Goal: Participate in discussion: Engage in conversation with other users on a specific topic

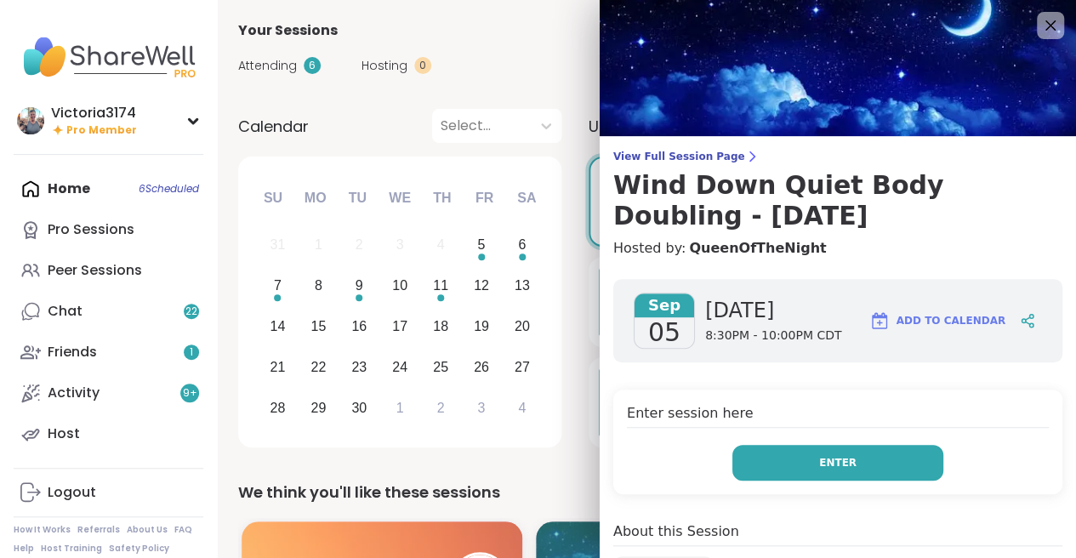
click at [822, 459] on span "Enter" at bounding box center [837, 462] width 37 height 15
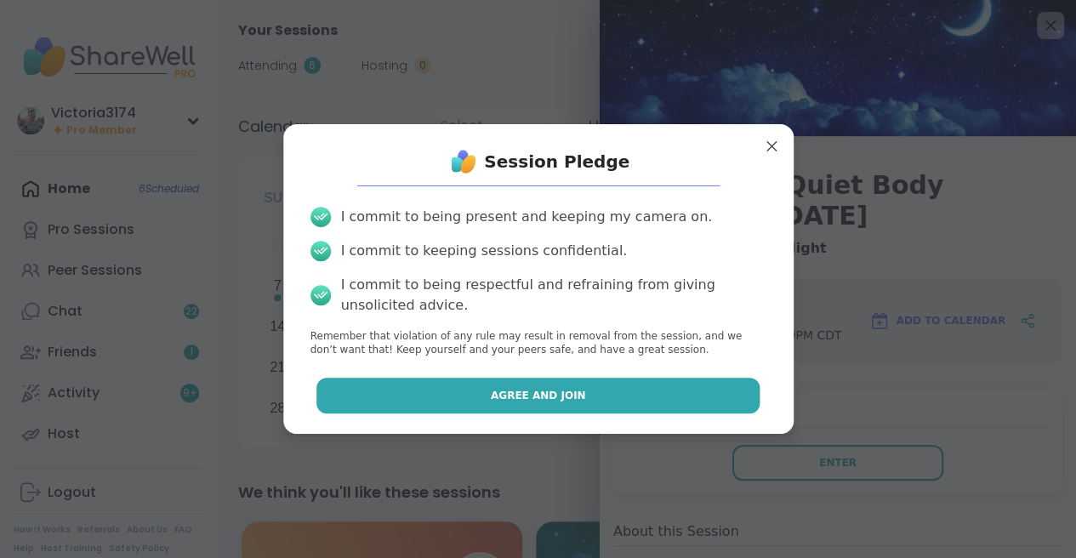
click at [564, 391] on span "Agree and Join" at bounding box center [538, 395] width 95 height 15
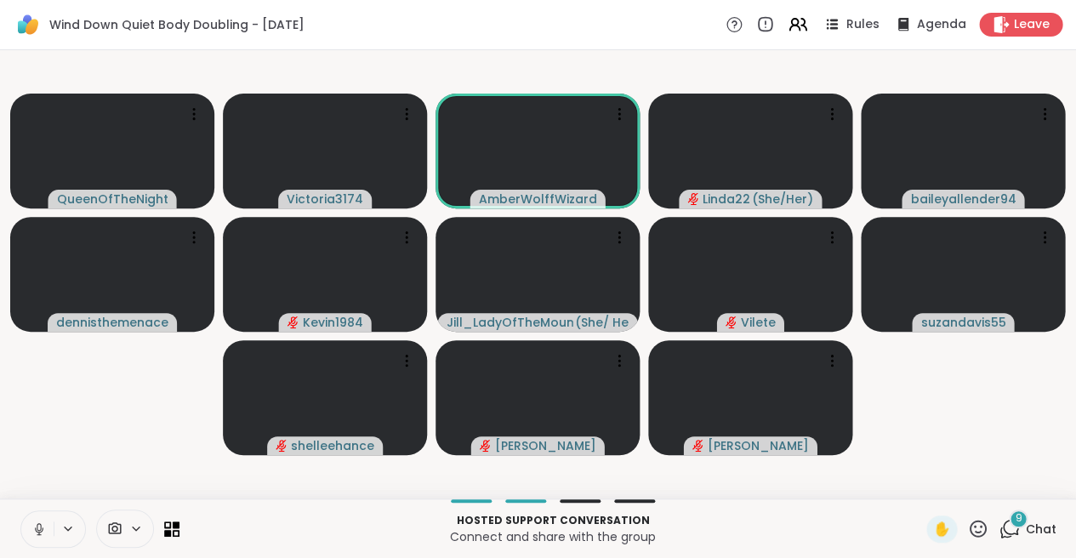
click at [1015, 522] on div "9" at bounding box center [1018, 519] width 19 height 19
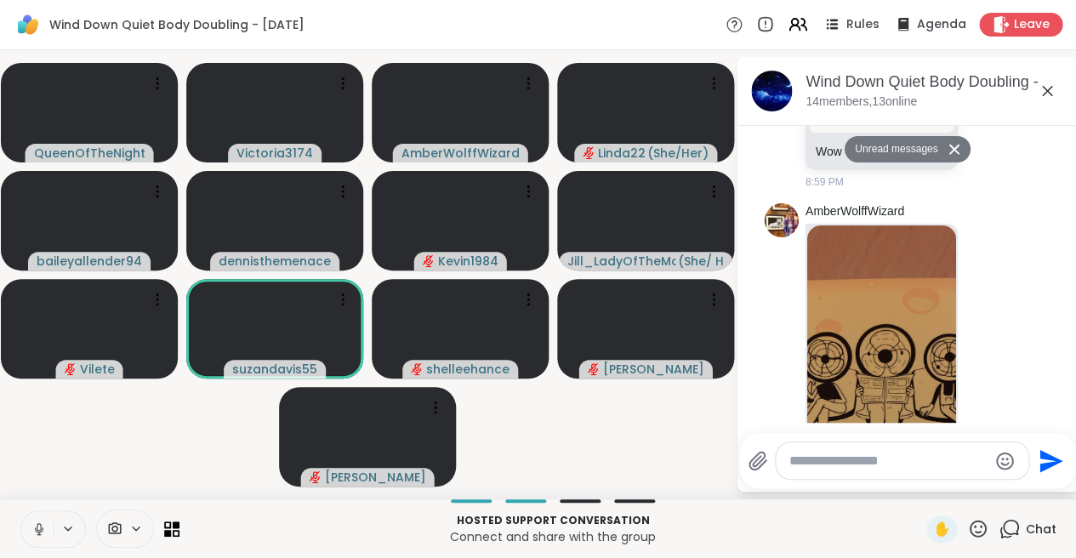
scroll to position [1264, 0]
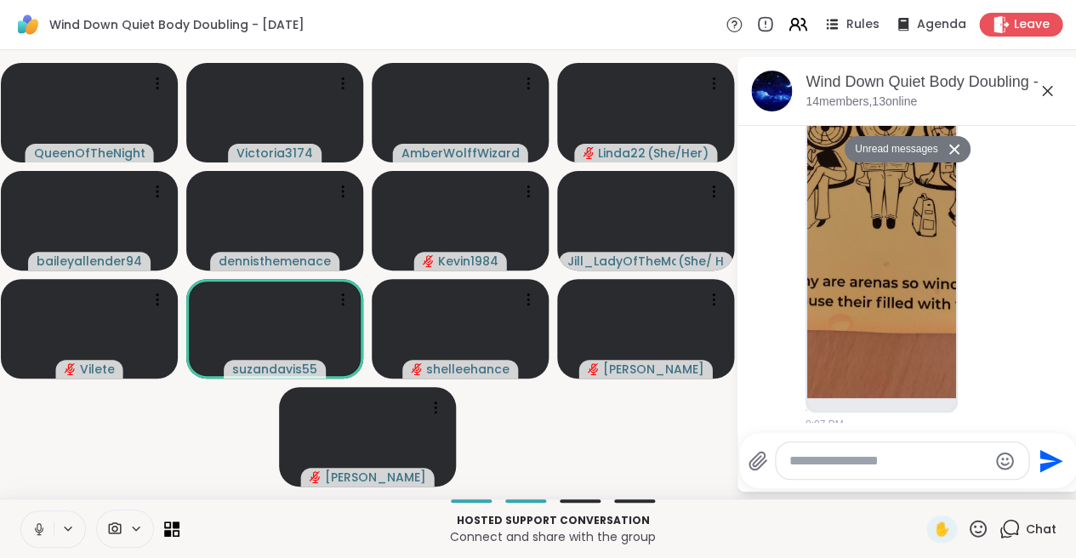
click at [978, 524] on icon at bounding box center [977, 528] width 21 height 21
click at [930, 487] on span "❤️" at bounding box center [928, 484] width 17 height 20
click at [817, 457] on textarea "Type your message" at bounding box center [889, 461] width 198 height 17
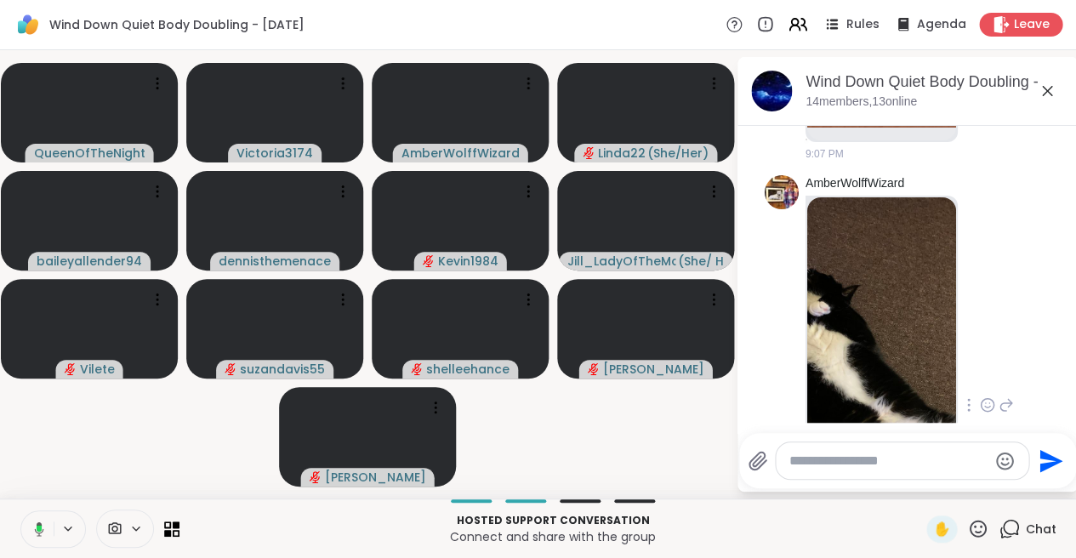
scroll to position [1492, 0]
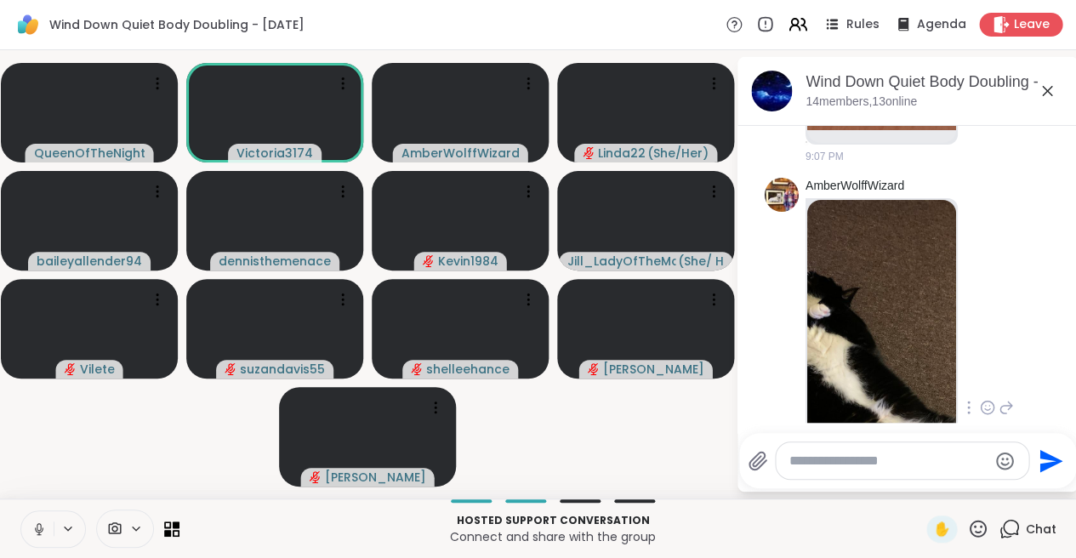
click at [990, 406] on icon at bounding box center [990, 406] width 0 height 0
click at [978, 363] on button "Select Reaction: Heart" at bounding box center [988, 380] width 34 height 34
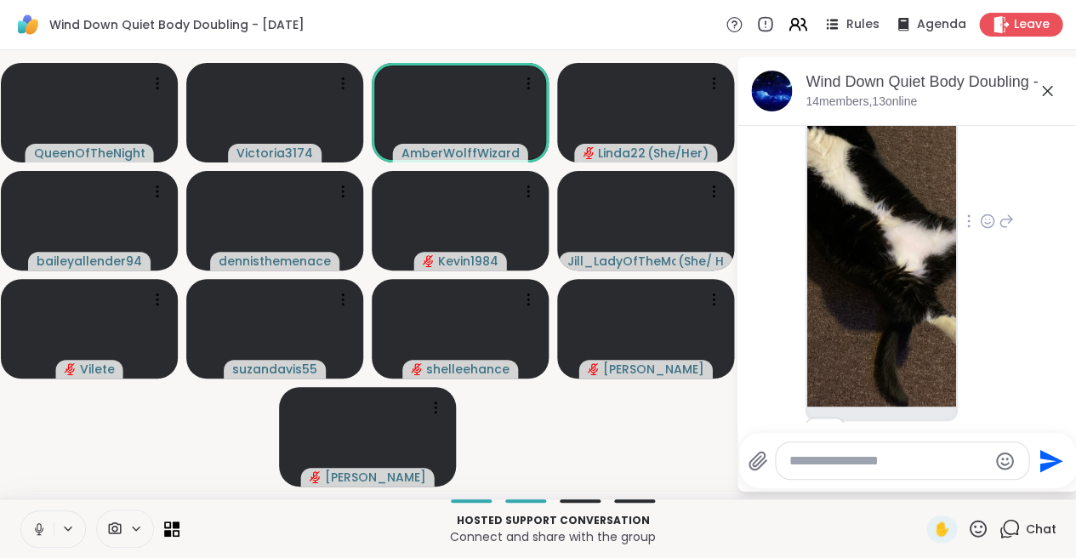
scroll to position [1722, 0]
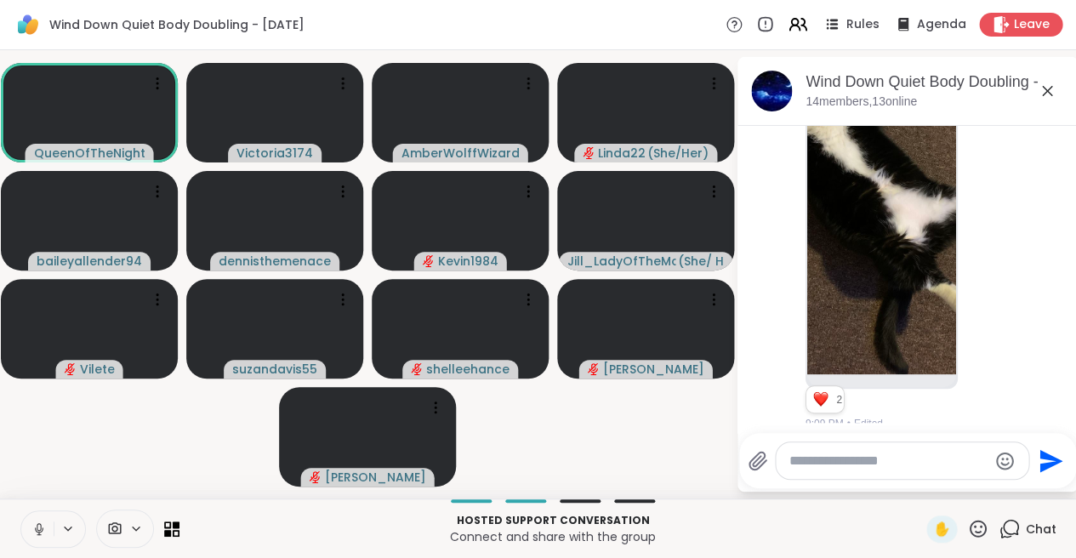
click at [796, 458] on textarea "Type your message" at bounding box center [889, 461] width 198 height 17
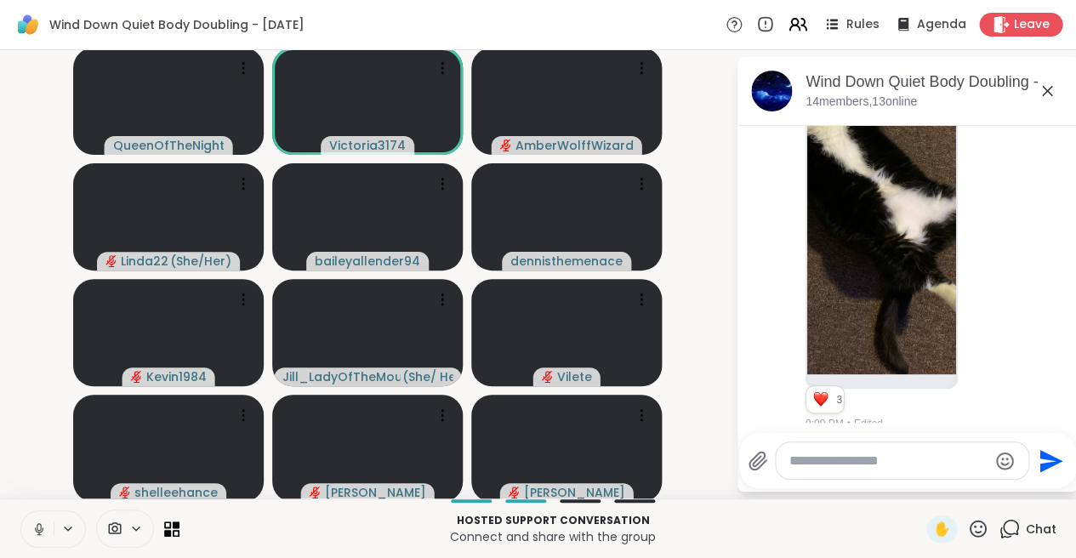
click at [34, 528] on icon at bounding box center [38, 529] width 15 height 15
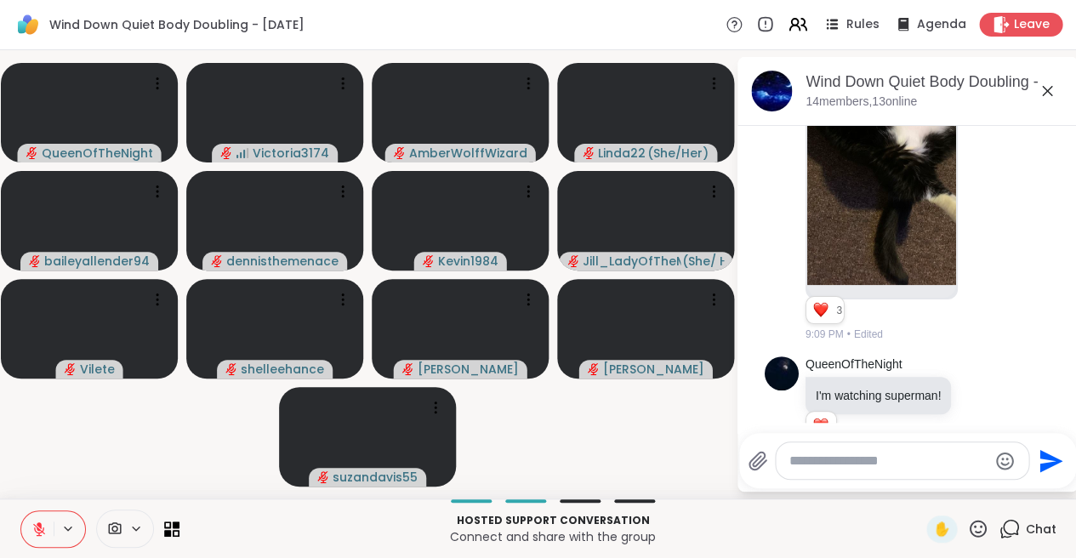
scroll to position [1835, 0]
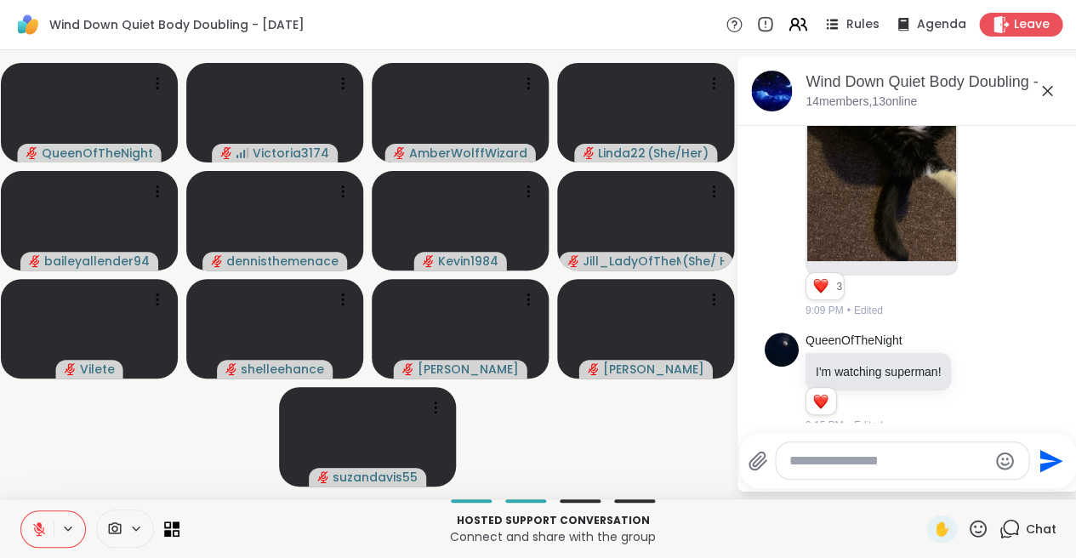
click at [812, 465] on textarea "Type your message" at bounding box center [889, 461] width 198 height 17
click at [818, 461] on textarea "Type your message" at bounding box center [889, 461] width 198 height 17
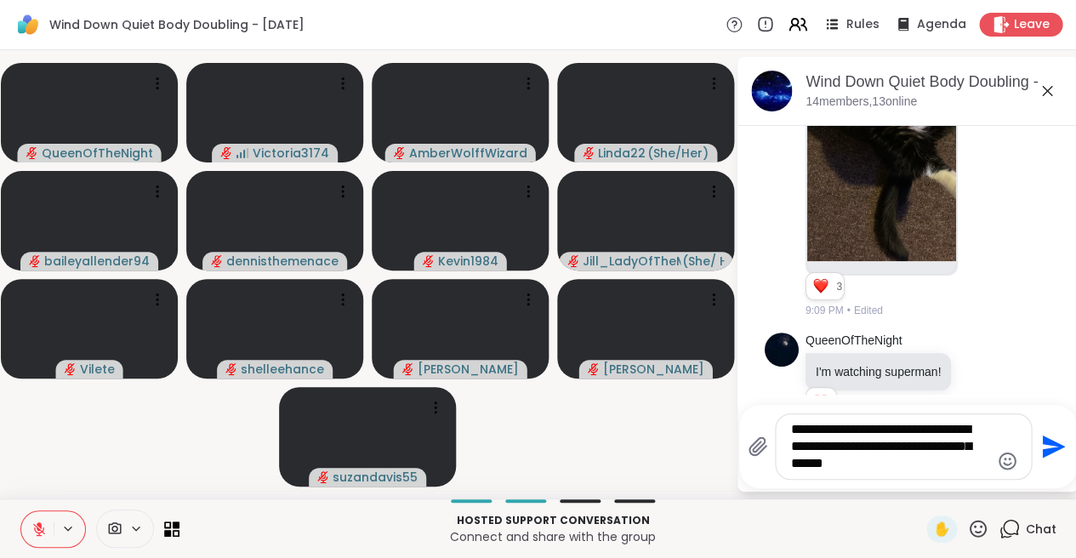
type textarea "**********"
click at [1044, 440] on icon "Send" at bounding box center [1053, 447] width 23 height 23
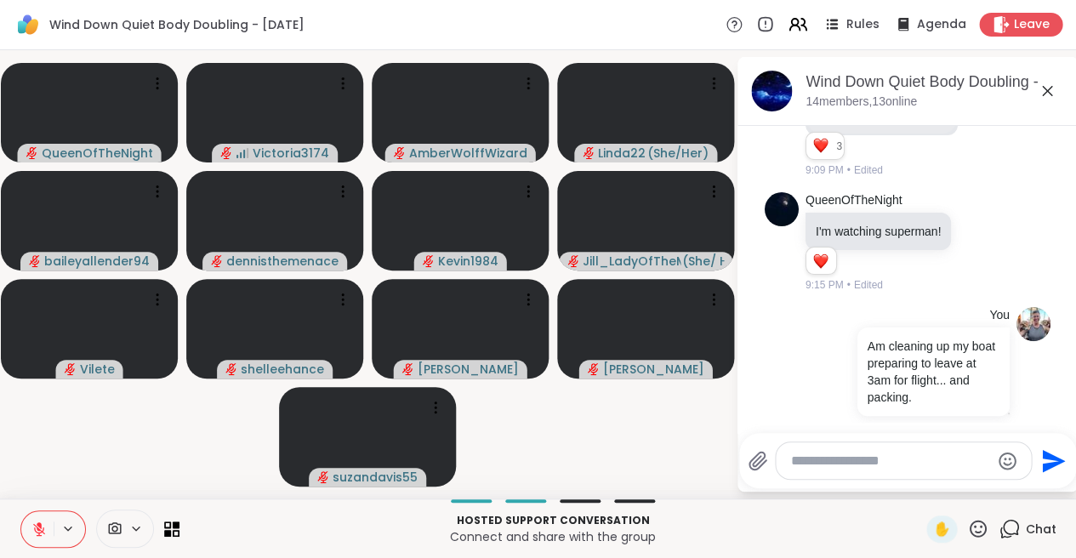
scroll to position [1999, 0]
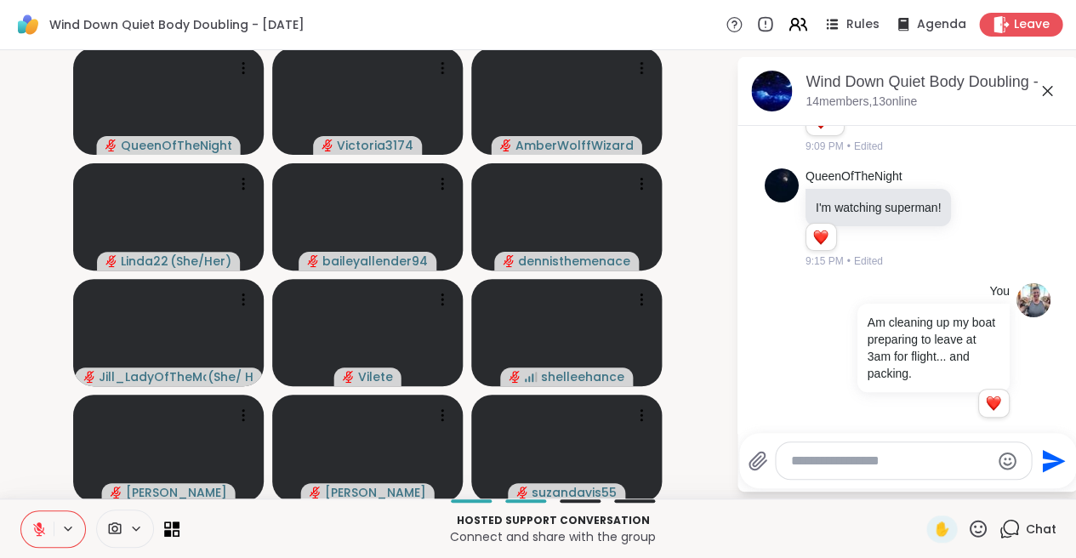
click at [801, 453] on textarea "Type your message" at bounding box center [890, 461] width 198 height 17
click at [862, 464] on textarea "**********" at bounding box center [890, 461] width 198 height 17
click at [944, 463] on textarea "**********" at bounding box center [890, 461] width 198 height 17
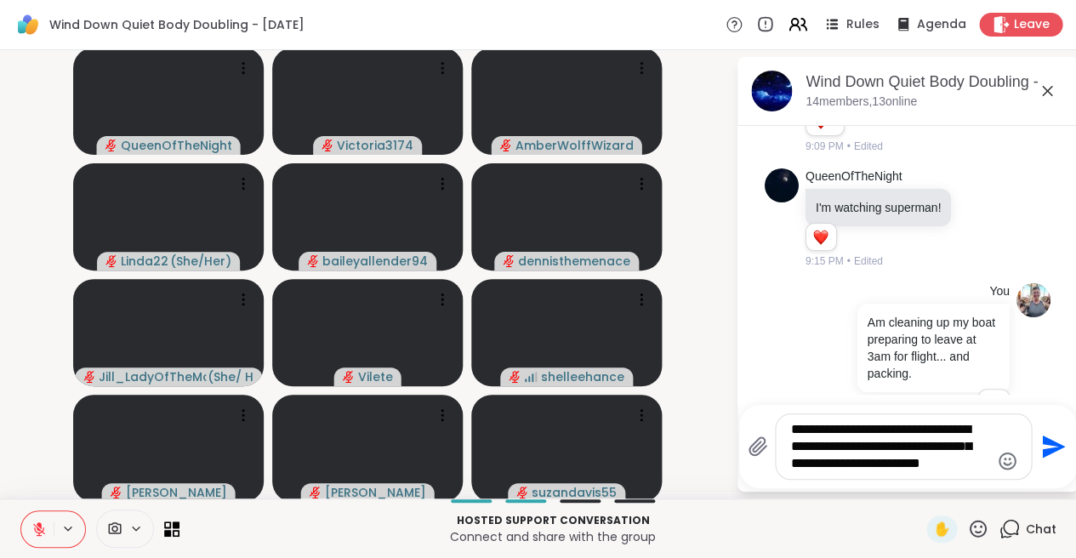
scroll to position [0, 0]
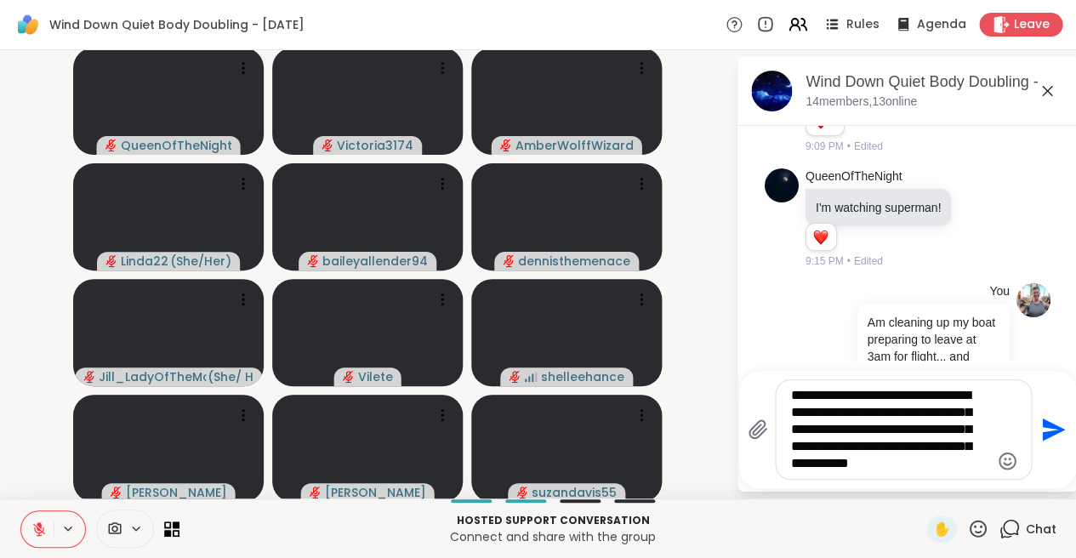
click at [865, 431] on textarea "**********" at bounding box center [890, 429] width 198 height 85
click at [964, 462] on textarea "**********" at bounding box center [890, 429] width 198 height 85
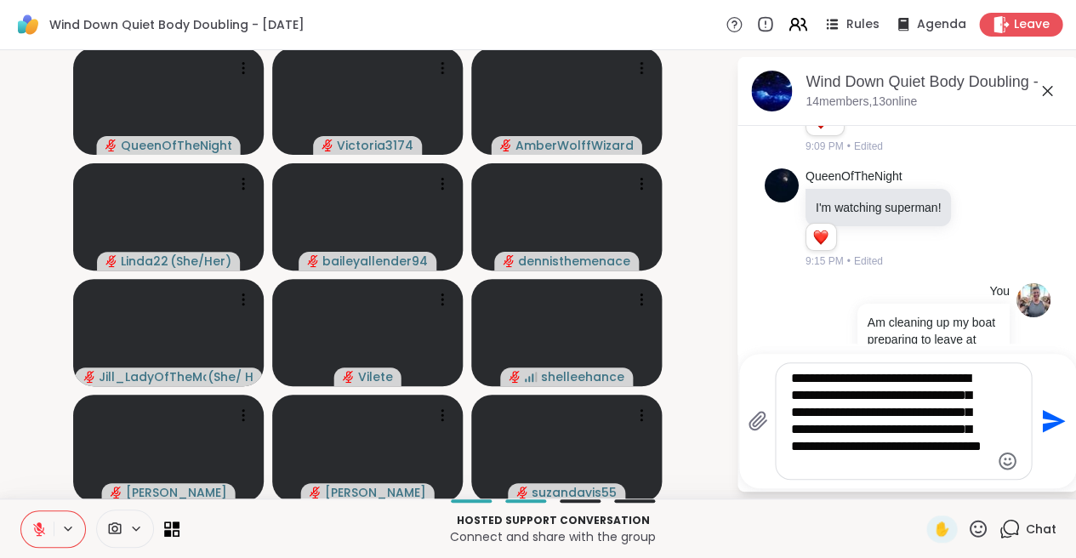
type textarea "**********"
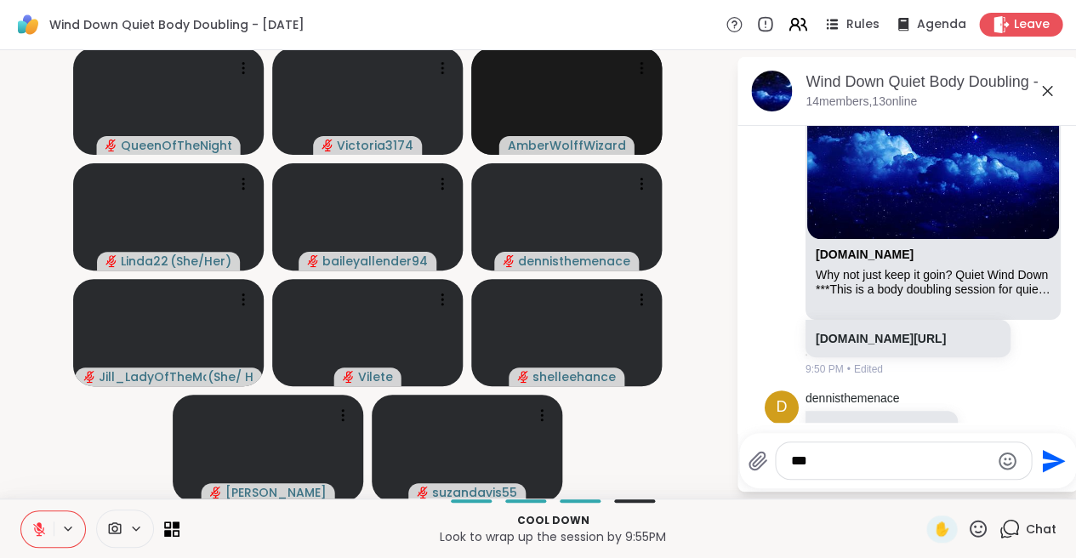
scroll to position [2763, 0]
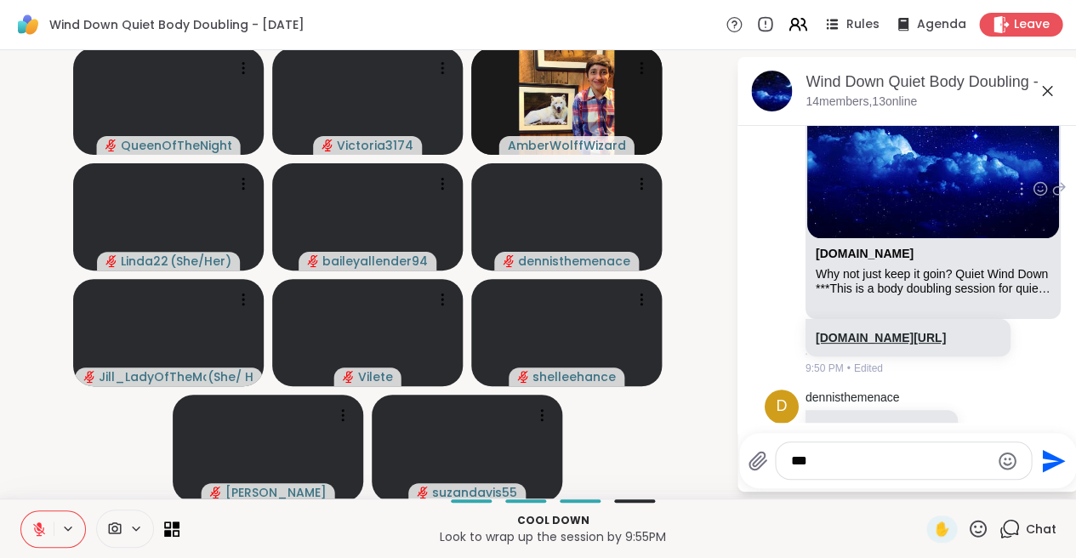
click at [856, 331] on link "[DOMAIN_NAME][URL]" at bounding box center [881, 338] width 130 height 14
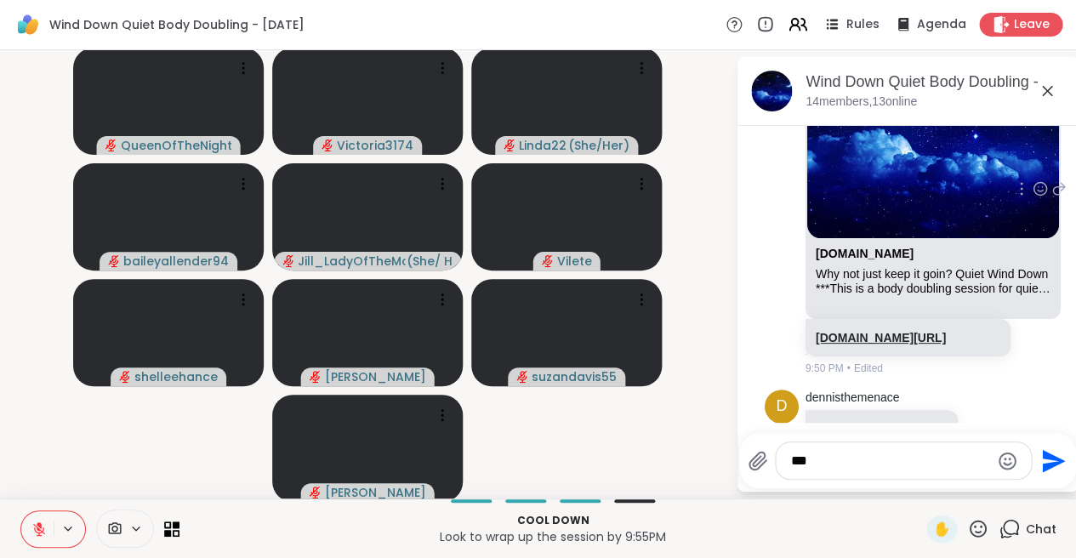
scroll to position [2863, 0]
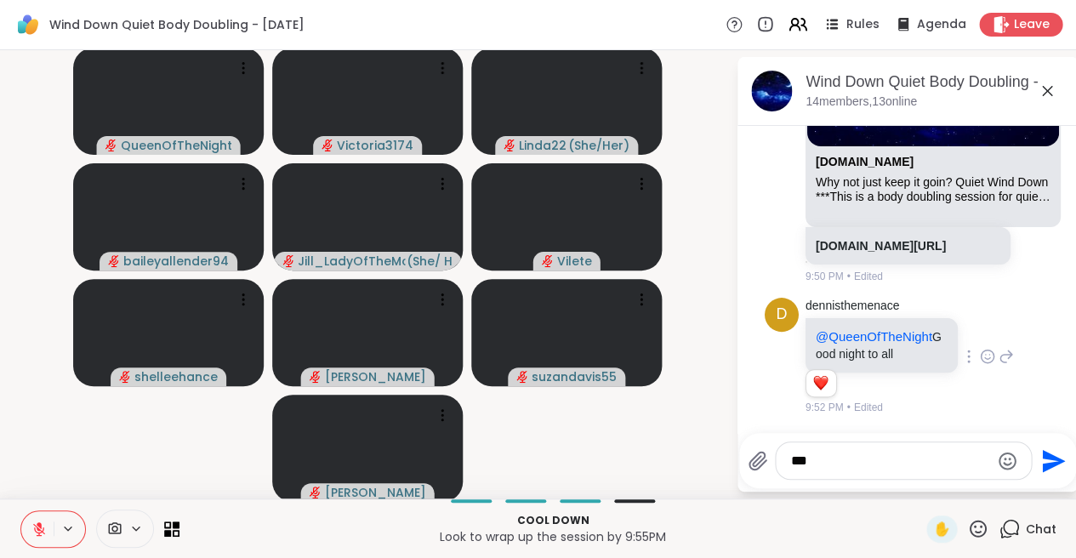
click at [1007, 348] on icon at bounding box center [1006, 356] width 15 height 20
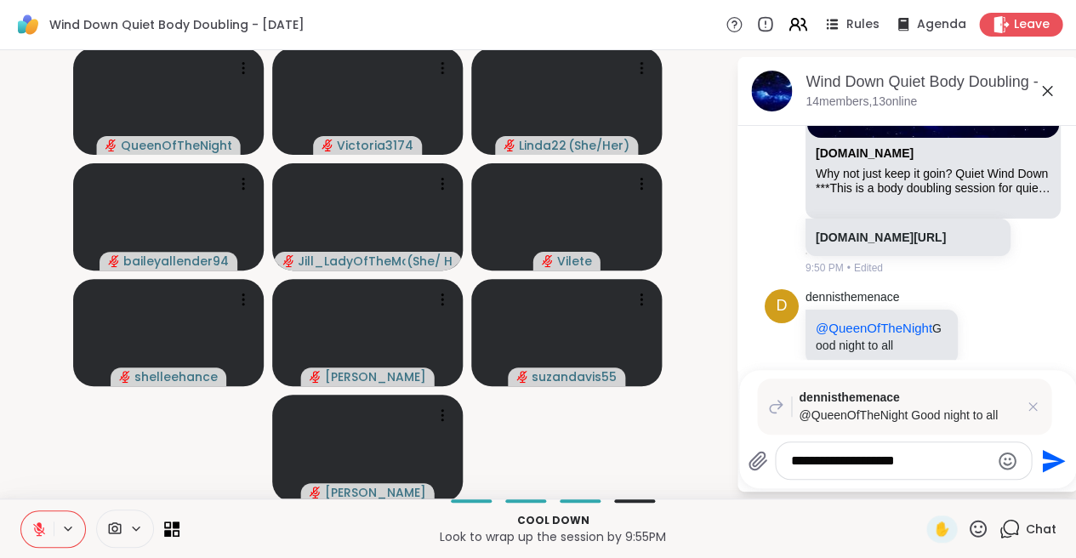
click at [810, 462] on textarea "**********" at bounding box center [890, 461] width 198 height 17
type textarea "**********"
click at [1052, 455] on icon "Send" at bounding box center [1051, 461] width 27 height 27
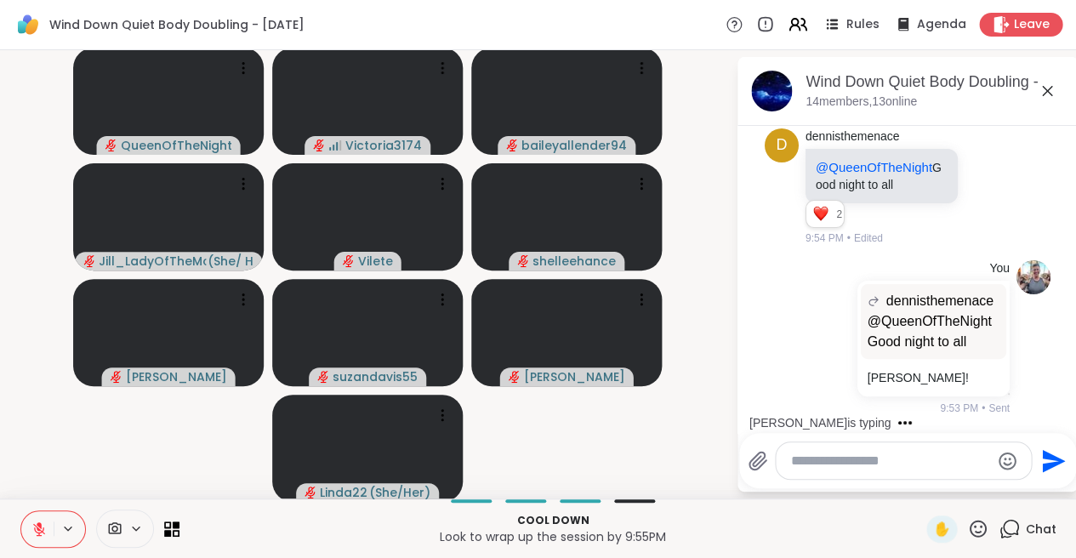
scroll to position [3195, 0]
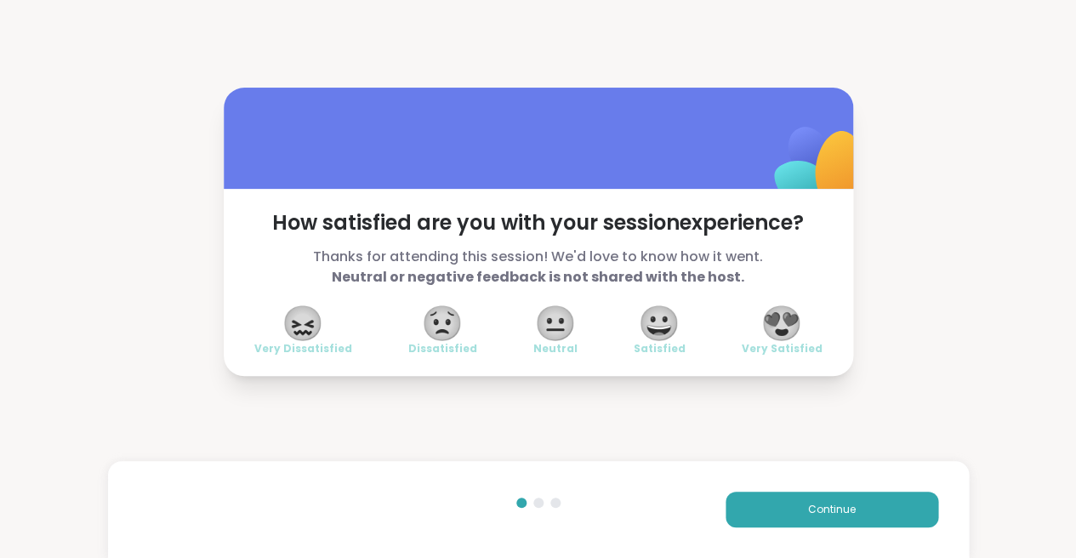
click at [783, 323] on span "😍" at bounding box center [782, 323] width 43 height 31
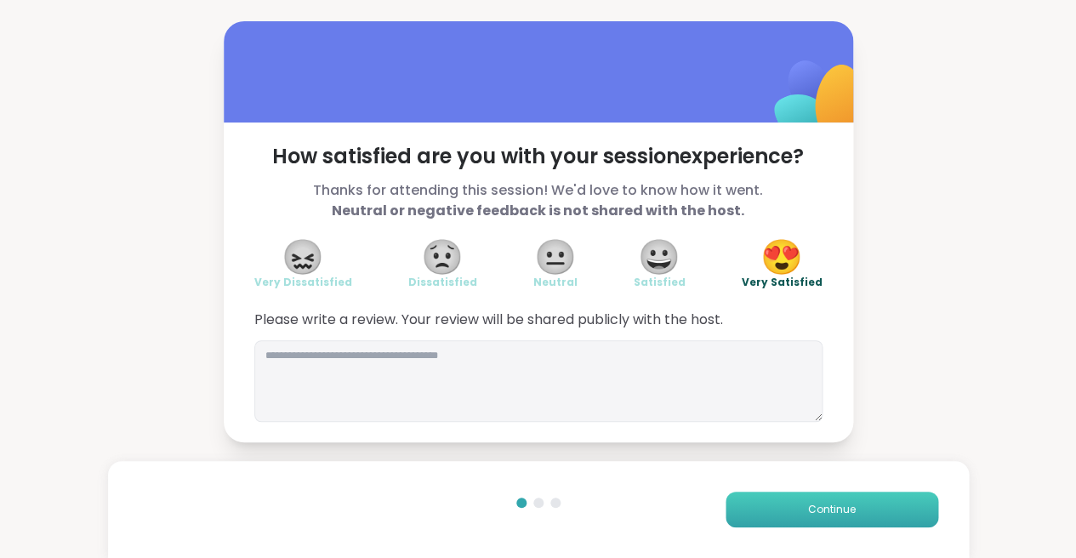
click at [783, 499] on button "Continue" at bounding box center [832, 510] width 213 height 36
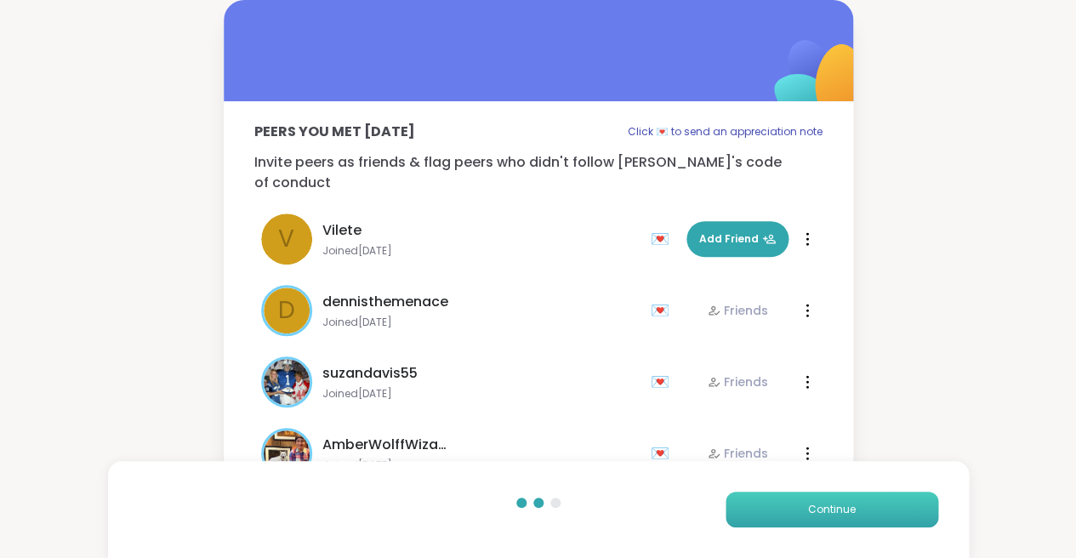
click at [783, 507] on button "Continue" at bounding box center [832, 510] width 213 height 36
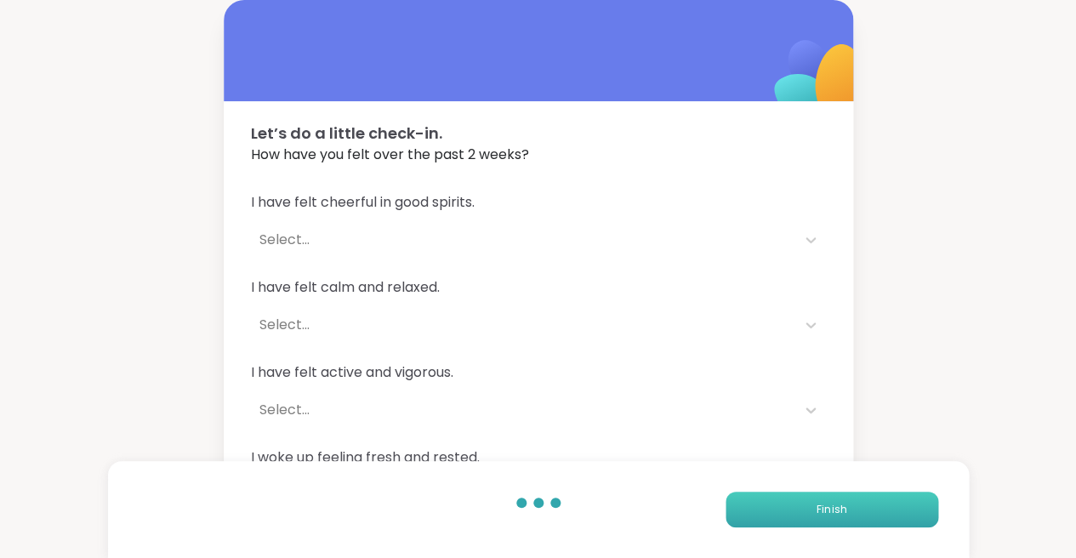
click at [783, 507] on button "Finish" at bounding box center [832, 510] width 213 height 36
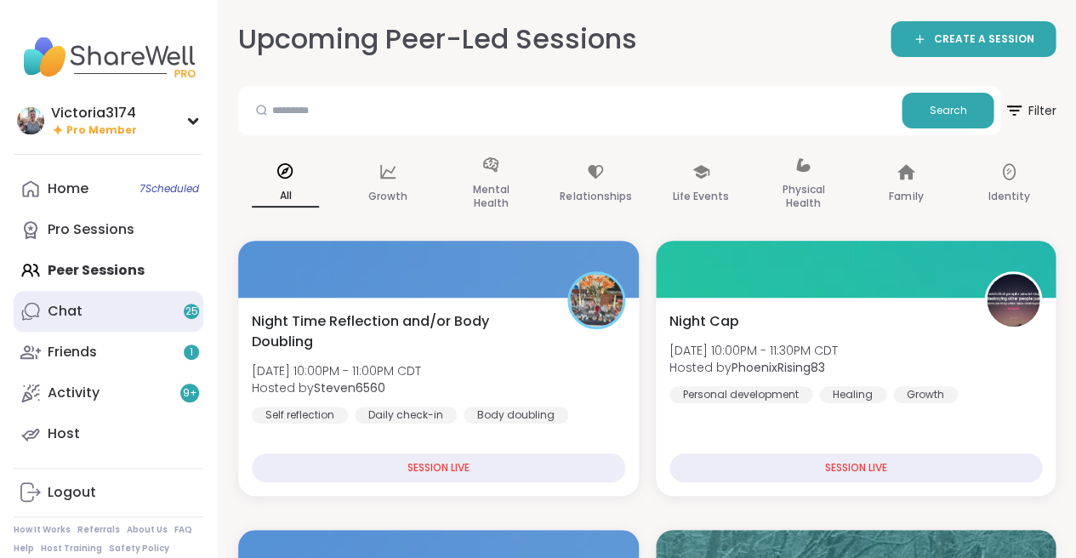
click at [77, 316] on div "Chat 25" at bounding box center [65, 311] width 35 height 19
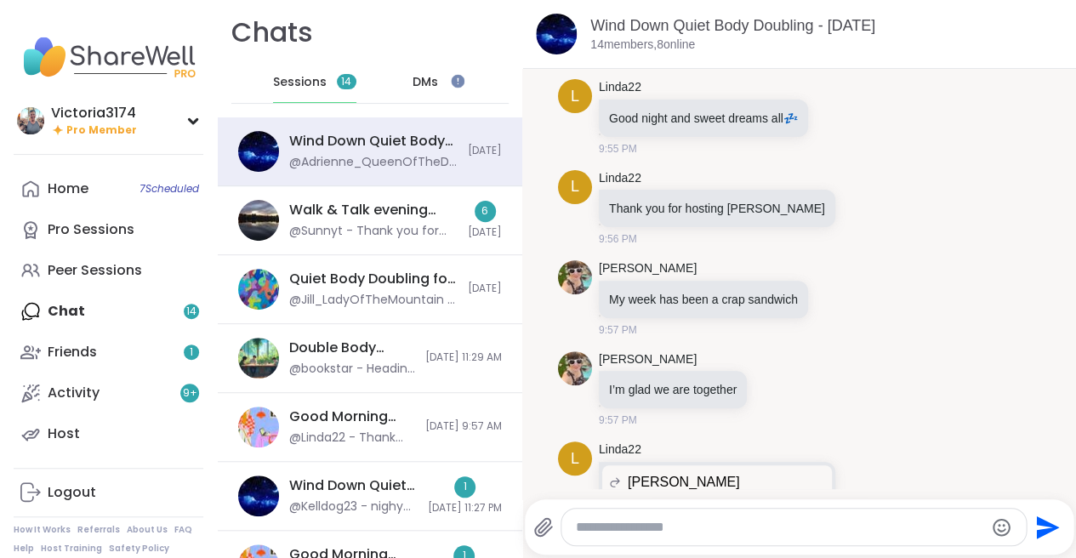
scroll to position [4069, 0]
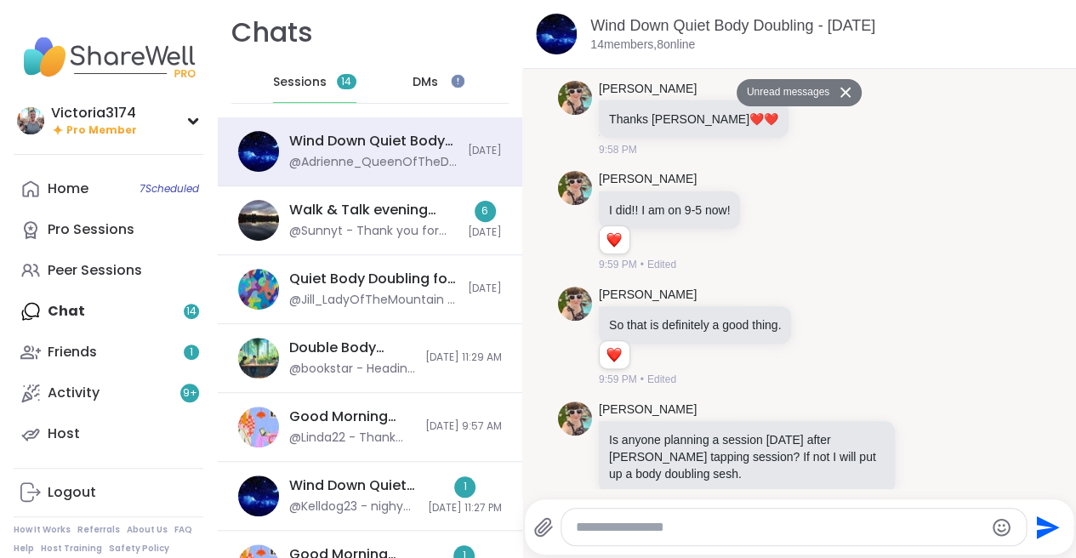
click at [618, 528] on textarea "Type your message" at bounding box center [779, 527] width 408 height 17
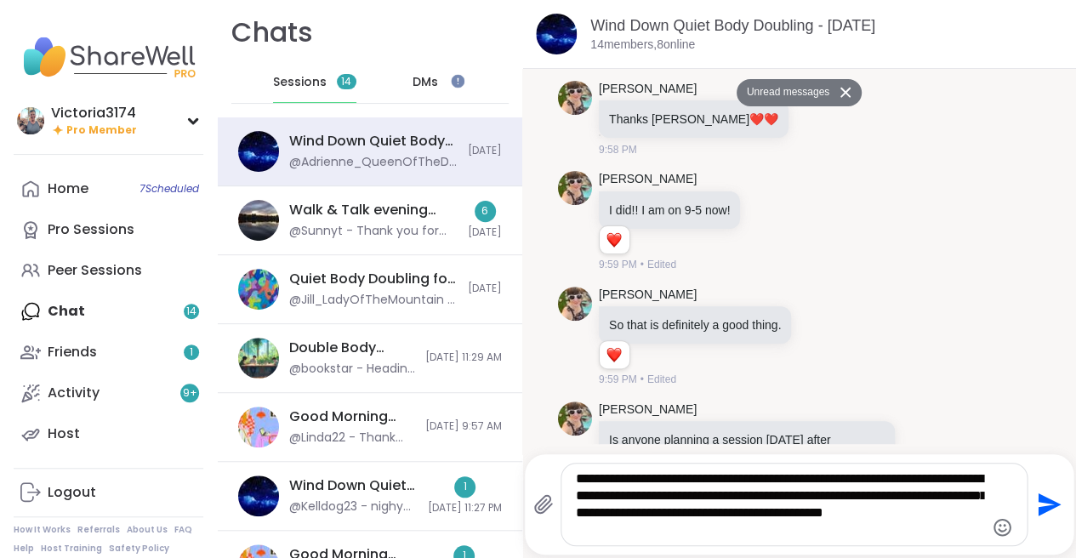
type textarea "**********"
click at [1047, 499] on icon "Send" at bounding box center [1049, 504] width 23 height 23
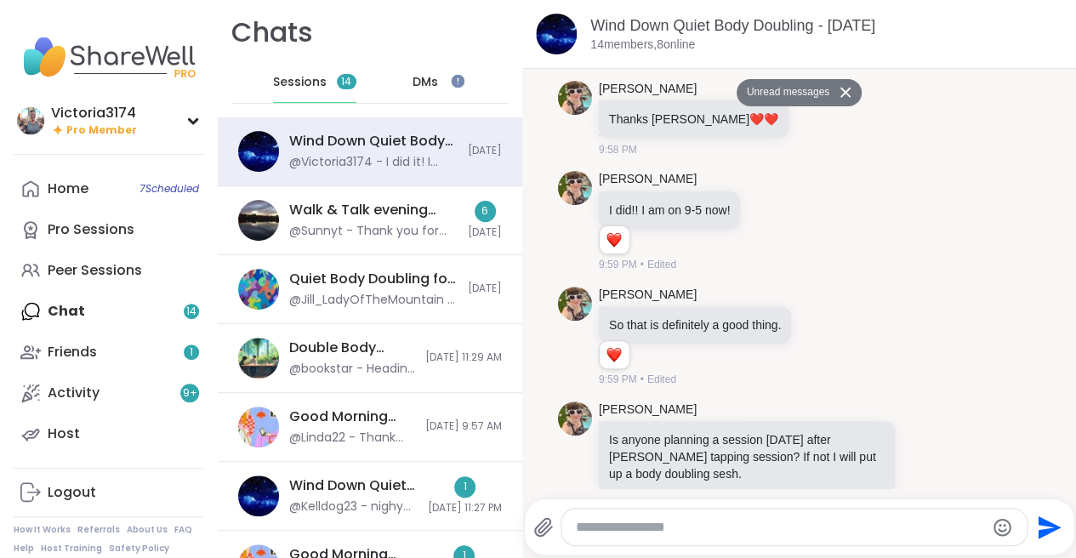
scroll to position [4169, 0]
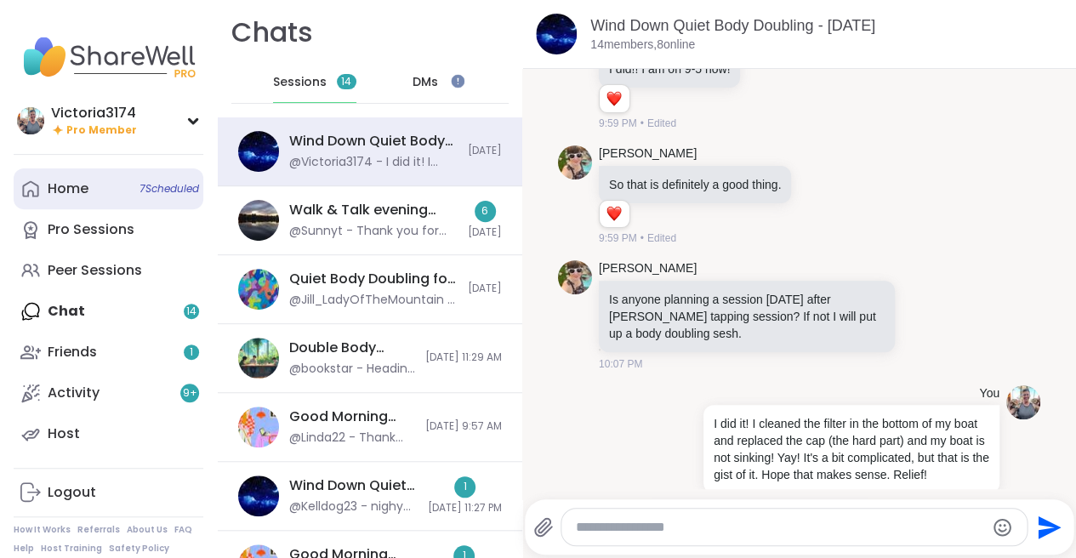
click at [153, 194] on span "7 Scheduled" at bounding box center [170, 189] width 60 height 14
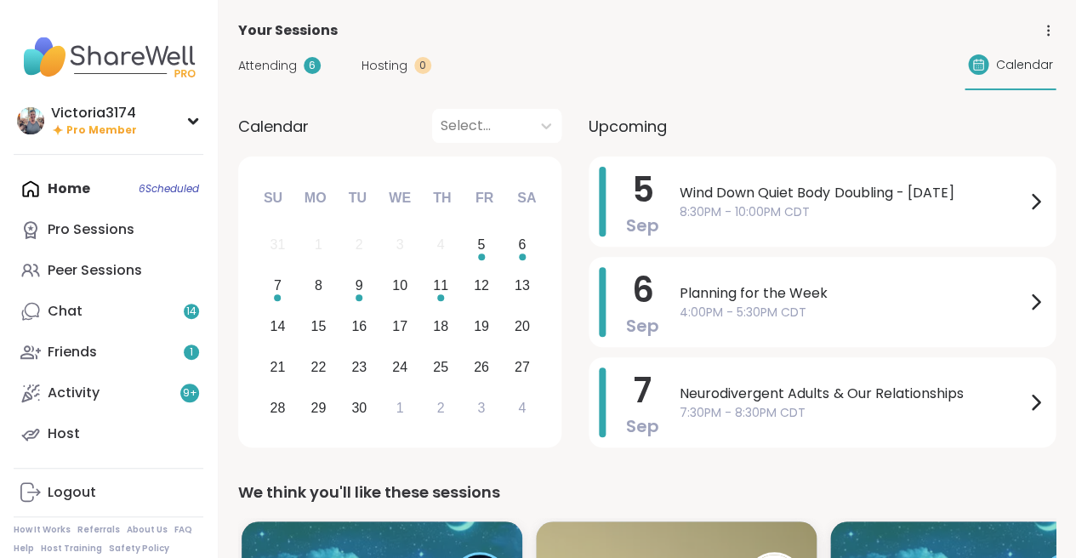
click at [81, 268] on div "Peer Sessions" at bounding box center [95, 270] width 94 height 19
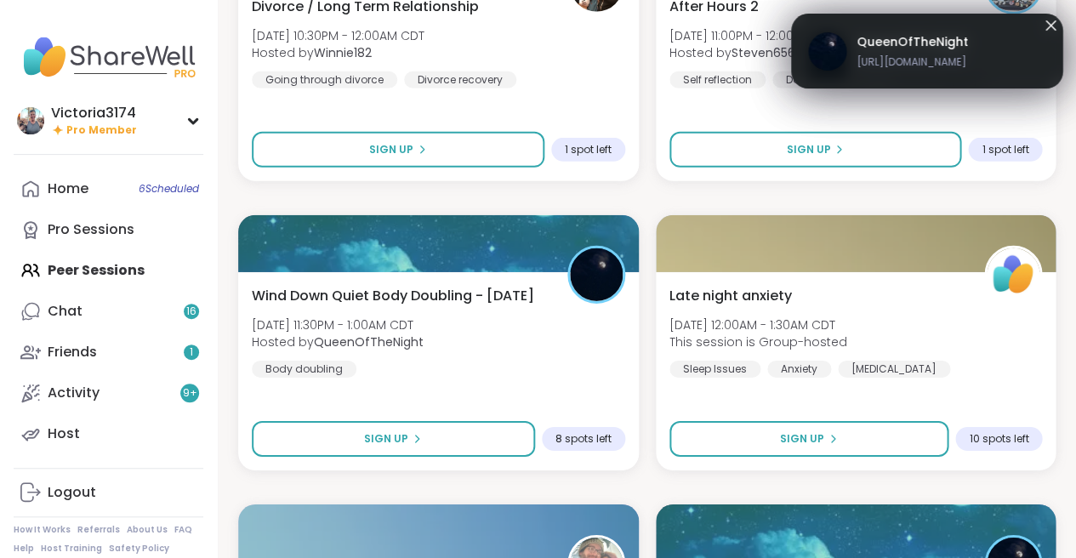
scroll to position [1184, 0]
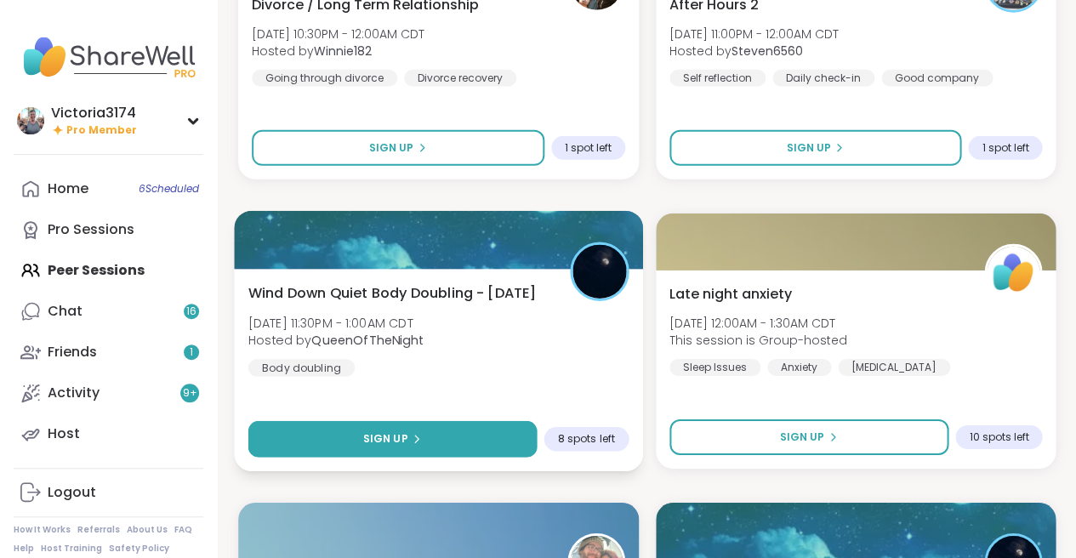
click at [368, 433] on span "Sign Up" at bounding box center [385, 438] width 45 height 15
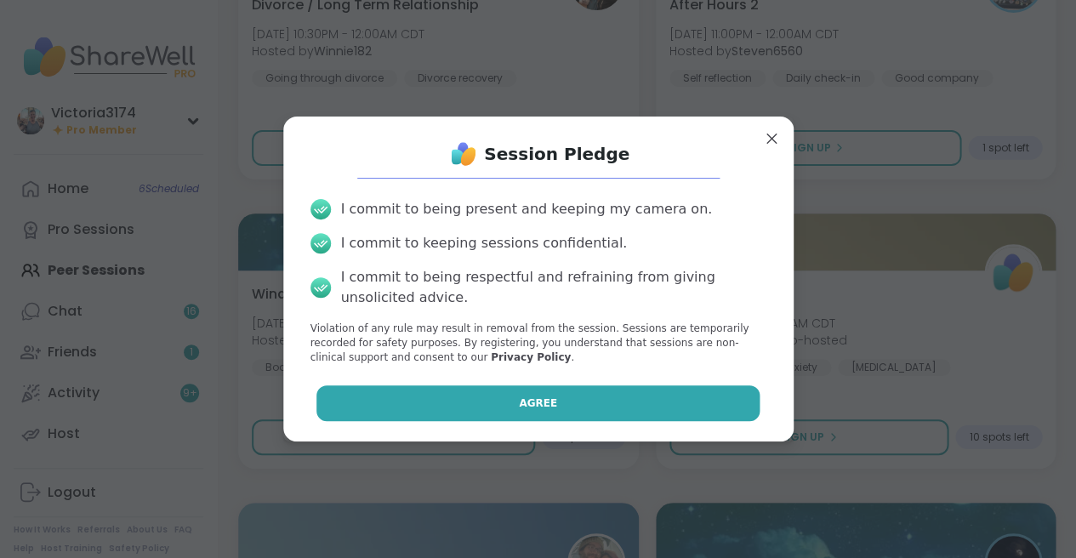
click at [500, 407] on button "Agree" at bounding box center [538, 403] width 443 height 36
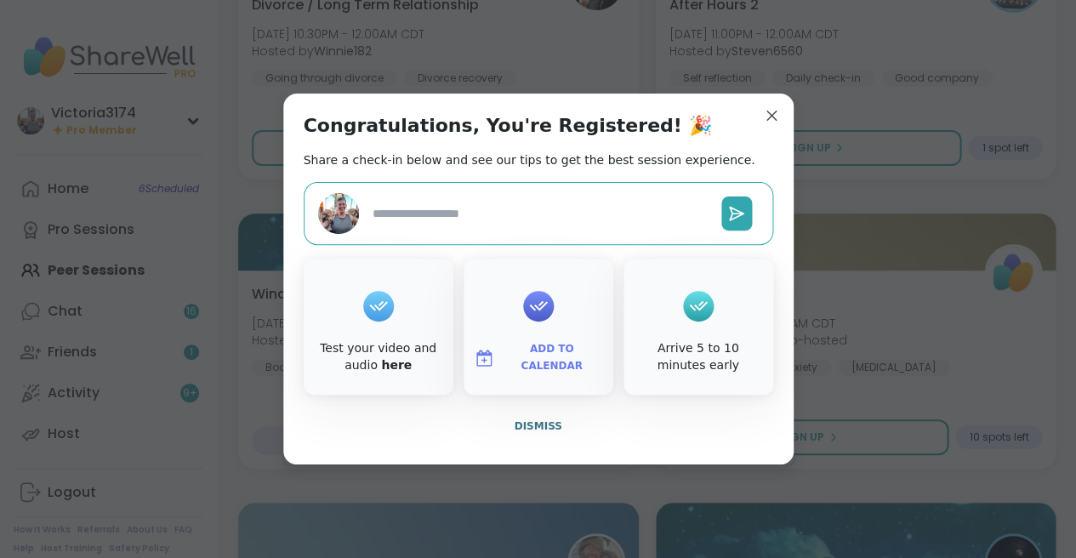
type textarea "*"
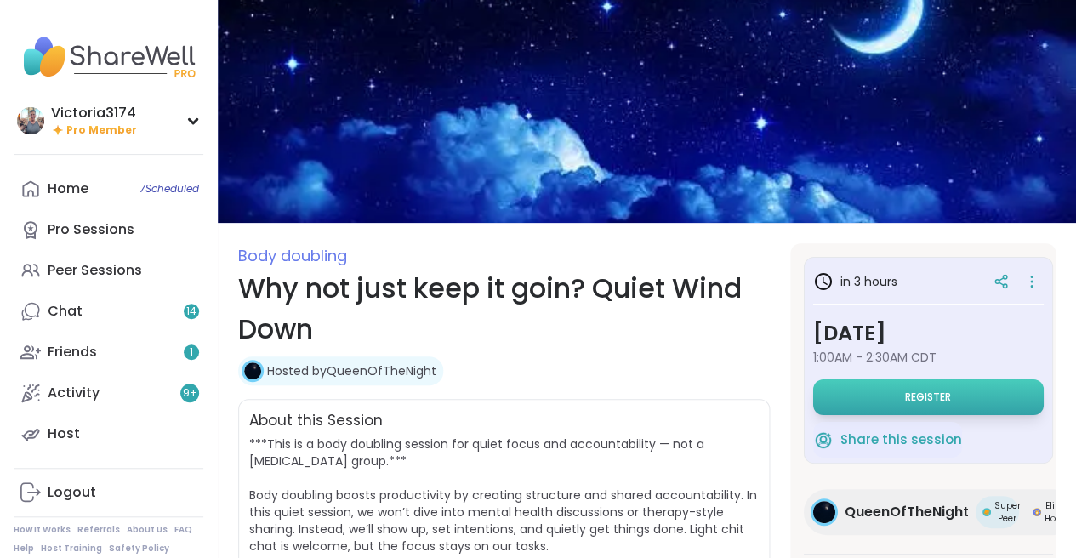
click at [863, 383] on button "Register" at bounding box center [928, 397] width 231 height 36
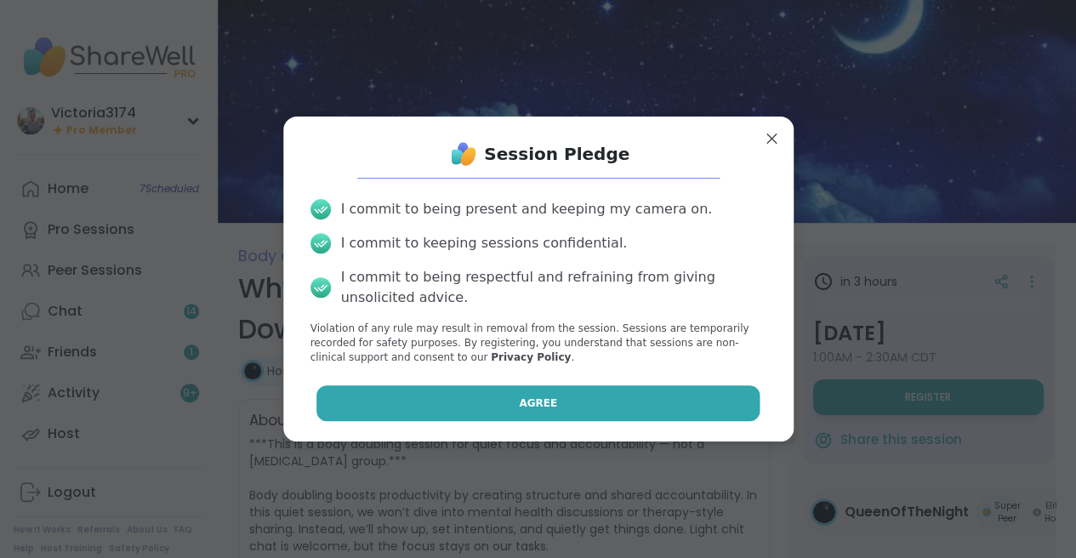
click at [686, 408] on button "Agree" at bounding box center [538, 403] width 443 height 36
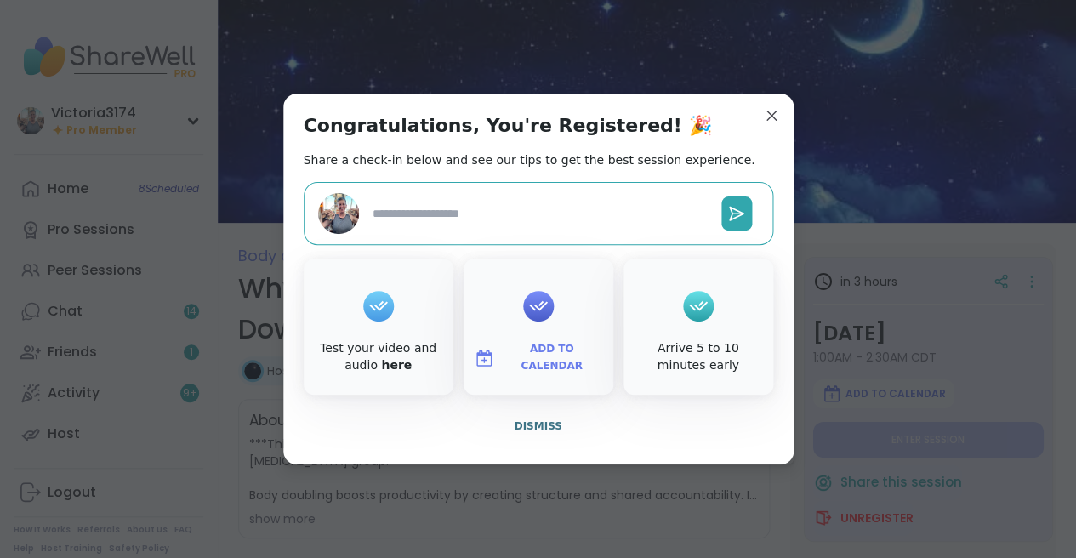
click at [516, 217] on textarea at bounding box center [540, 213] width 349 height 31
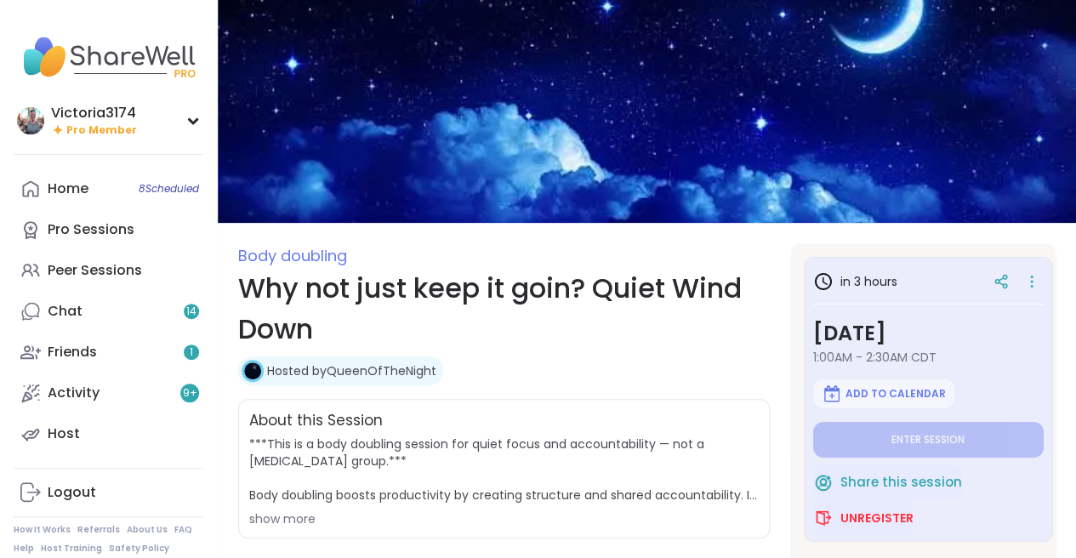
type textarea "*"
